Goal: Information Seeking & Learning: Find specific page/section

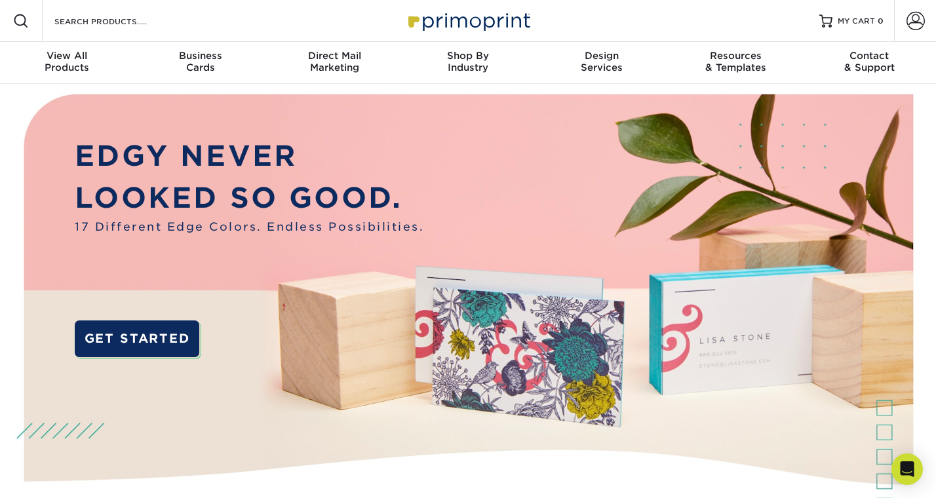
click at [49, 14] on div "Search Products" at bounding box center [112, 21] width 138 height 42
click at [65, 26] on input "Search Products" at bounding box center [117, 21] width 128 height 16
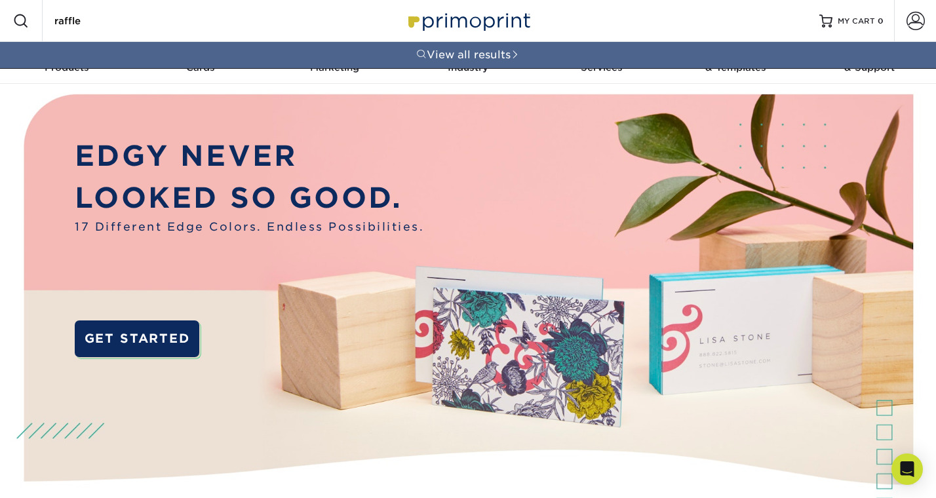
type input "raffle"
